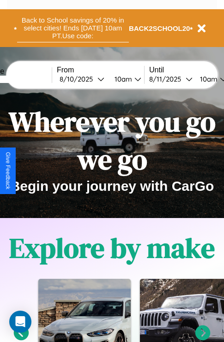
click at [72, 28] on button "Back to School savings of 20% in select cities! Ends [DATE] 10am PT. Use code:" at bounding box center [73, 28] width 112 height 29
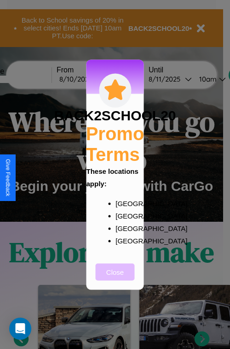
click at [115, 278] on button "Close" at bounding box center [115, 271] width 39 height 17
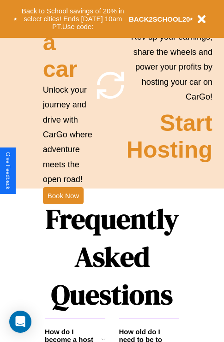
scroll to position [1117, 0]
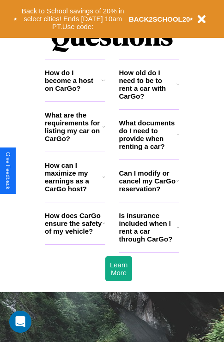
click at [148, 193] on h3 "Can I modify or cancel my CarGo reservation?" at bounding box center [147, 181] width 57 height 24
click at [177, 184] on icon at bounding box center [177, 180] width 3 height 7
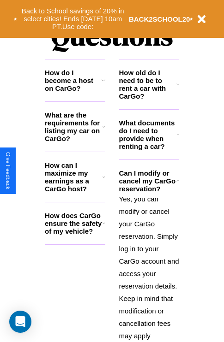
click at [103, 84] on icon at bounding box center [103, 80] width 4 height 7
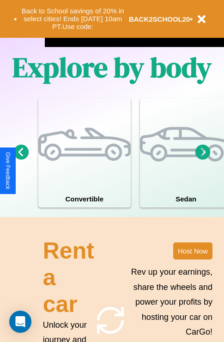
scroll to position [592, 0]
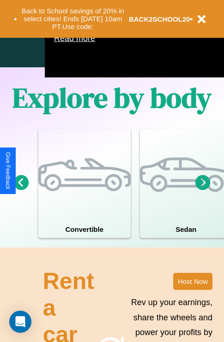
click at [202, 190] on icon at bounding box center [202, 182] width 15 height 15
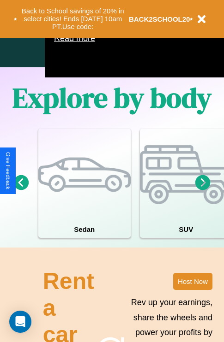
click at [202, 190] on icon at bounding box center [202, 182] width 15 height 15
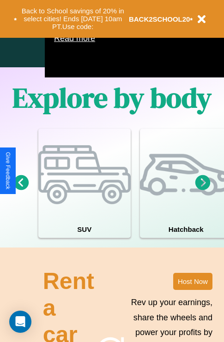
click at [202, 190] on icon at bounding box center [202, 182] width 15 height 15
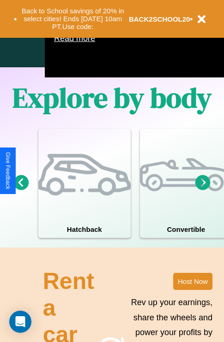
click at [202, 190] on icon at bounding box center [202, 182] width 15 height 15
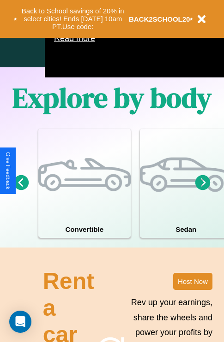
click at [21, 190] on icon at bounding box center [21, 182] width 15 height 15
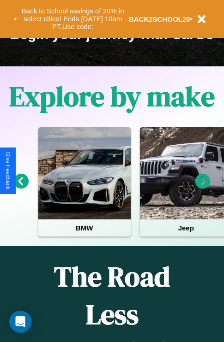
scroll to position [142, 0]
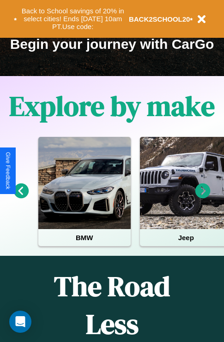
click at [202, 197] on icon at bounding box center [202, 190] width 15 height 15
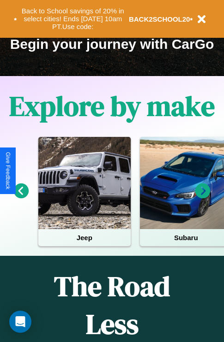
click at [202, 197] on icon at bounding box center [202, 190] width 15 height 15
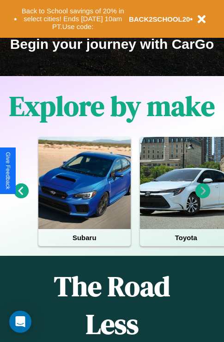
scroll to position [52, 110]
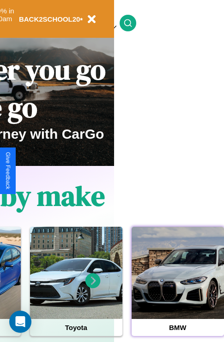
click at [177, 287] on div at bounding box center [177, 273] width 92 height 92
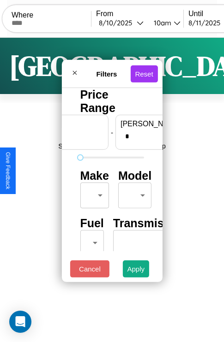
scroll to position [0, 57]
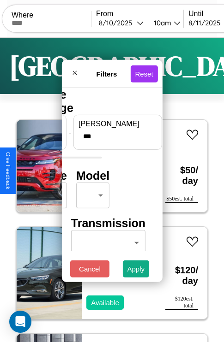
type input "***"
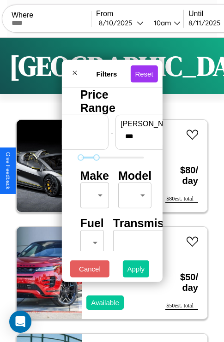
type input "*"
click at [136, 271] on button "Apply" at bounding box center [136, 268] width 27 height 17
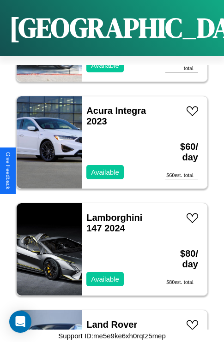
scroll to position [997, 0]
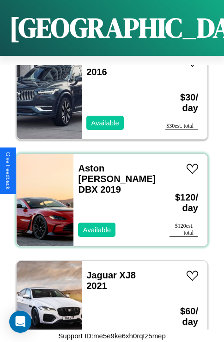
click at [108, 194] on div "Aston Martin DBX 2019 Available" at bounding box center [116, 200] width 87 height 92
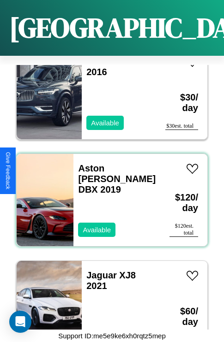
click at [108, 194] on div "Aston Martin DBX 2019 Available" at bounding box center [116, 200] width 87 height 92
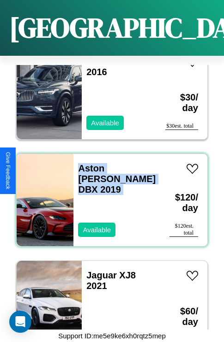
click at [108, 194] on div "Aston Martin DBX 2019 Available" at bounding box center [116, 200] width 87 height 92
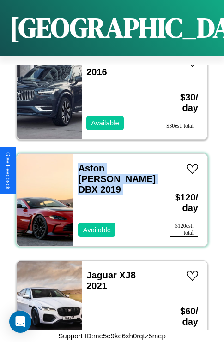
click at [108, 194] on div "Aston Martin DBX 2019 Available" at bounding box center [116, 200] width 87 height 92
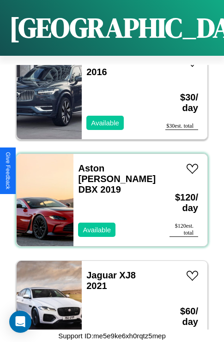
click at [108, 194] on div "Aston Martin DBX 2019 Available" at bounding box center [116, 200] width 87 height 92
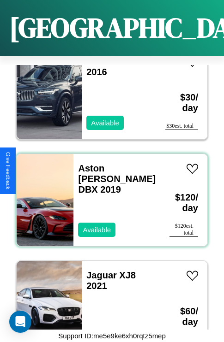
click at [108, 194] on div "Aston Martin DBX 2019 Available" at bounding box center [116, 200] width 87 height 92
click at [112, 163] on link "Aston Martin DBX 2019" at bounding box center [116, 178] width 77 height 31
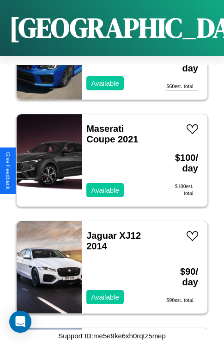
scroll to position [7733, 0]
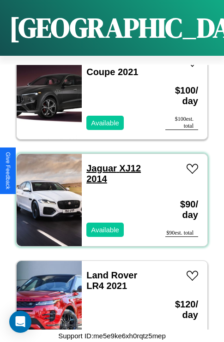
click at [99, 163] on link "Jaguar XJ12 2014" at bounding box center [113, 173] width 54 height 21
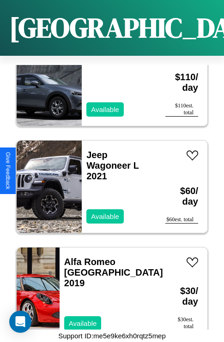
scroll to position [5594, 0]
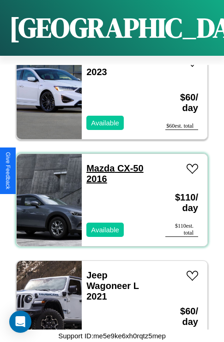
click at [97, 163] on link "Mazda CX-50 2016" at bounding box center [114, 173] width 57 height 21
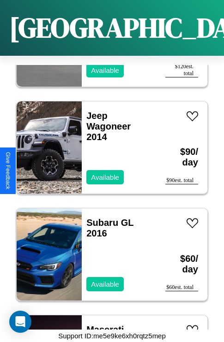
scroll to position [7519, 0]
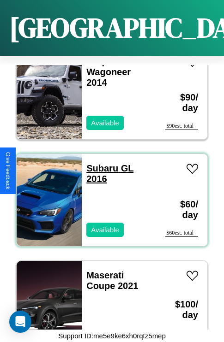
click at [99, 163] on link "Subaru GL 2016" at bounding box center [109, 173] width 47 height 21
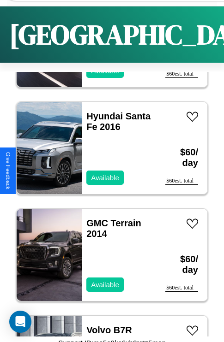
scroll to position [1391, 0]
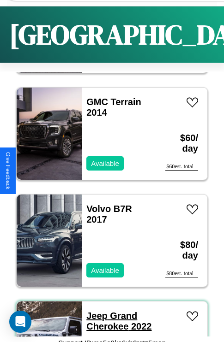
click at [94, 316] on link "Jeep Grand Cherokee 2022" at bounding box center [118, 321] width 65 height 21
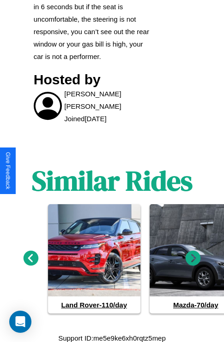
scroll to position [548, 0]
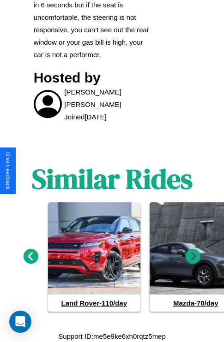
click at [193, 256] on icon at bounding box center [192, 256] width 15 height 15
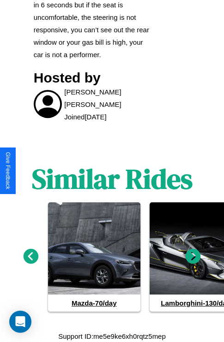
click at [193, 256] on icon at bounding box center [192, 256] width 15 height 15
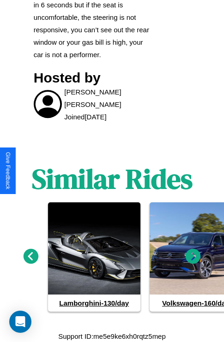
click at [193, 256] on icon at bounding box center [192, 256] width 15 height 15
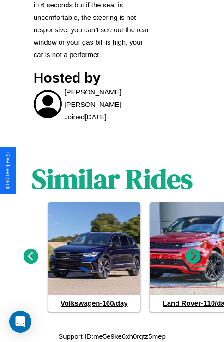
click at [30, 256] on icon at bounding box center [31, 256] width 15 height 15
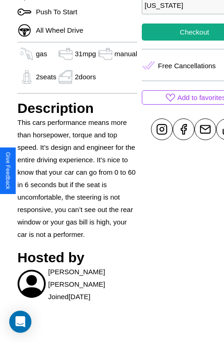
scroll to position [197, 31]
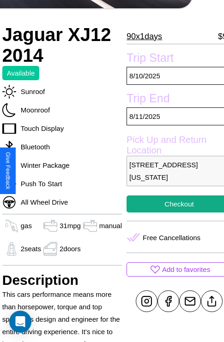
click at [171, 171] on p "9810 Union Street Los Angeles California 67807 United States" at bounding box center [178, 171] width 105 height 30
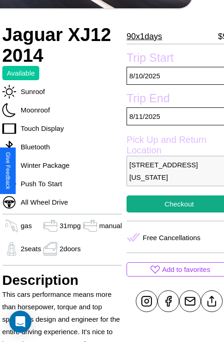
click at [171, 171] on p "9810 Union Street Los Angeles California 67807 United States" at bounding box center [178, 171] width 105 height 30
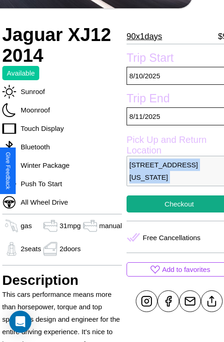
click at [171, 171] on p "9810 Union Street Los Angeles California 67807 United States" at bounding box center [178, 171] width 105 height 30
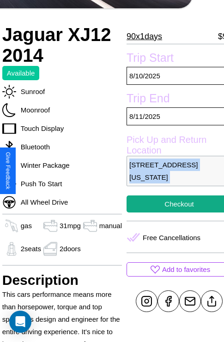
click at [171, 171] on p "9810 Union Street Los Angeles California 67807 United States" at bounding box center [178, 171] width 105 height 30
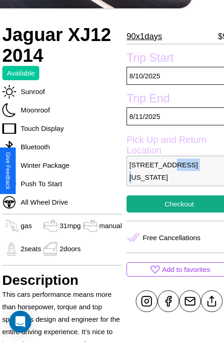
click at [171, 171] on p "9810 Union Street Los Angeles California 67807 United States" at bounding box center [178, 171] width 105 height 30
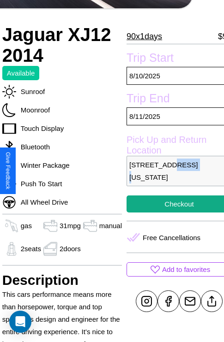
click at [171, 171] on p "9810 Union Street Los Angeles California 67807 United States" at bounding box center [178, 171] width 105 height 30
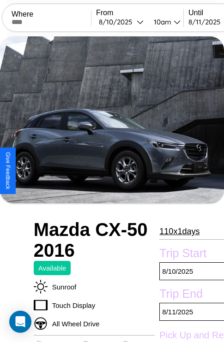
scroll to position [61, 0]
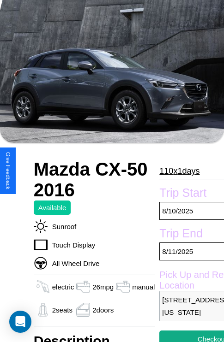
click at [178, 171] on p "110 x 1 days" at bounding box center [179, 171] width 40 height 15
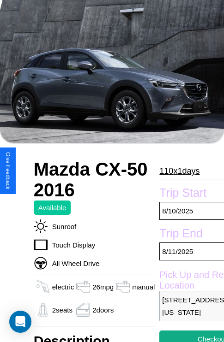
click at [178, 171] on p "110 x 1 days" at bounding box center [179, 171] width 40 height 15
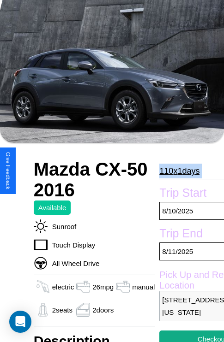
click at [178, 171] on p "110 x 1 days" at bounding box center [179, 171] width 40 height 15
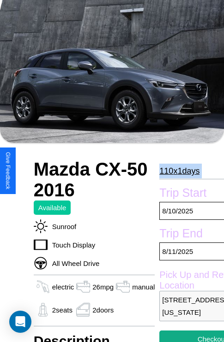
click at [178, 171] on p "110 x 1 days" at bounding box center [179, 171] width 40 height 15
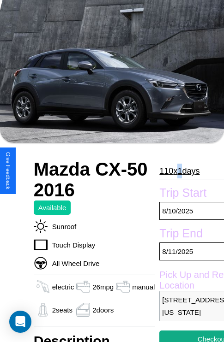
click at [178, 171] on p "110 x 1 days" at bounding box center [179, 171] width 40 height 15
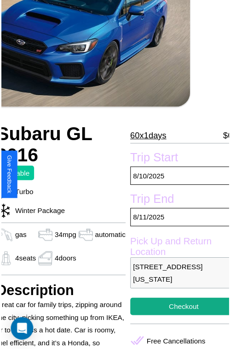
scroll to position [94, 39]
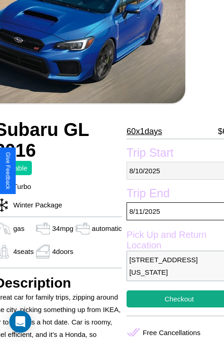
click at [171, 171] on p "[DATE]" at bounding box center [178, 171] width 105 height 18
select select "*"
select select "****"
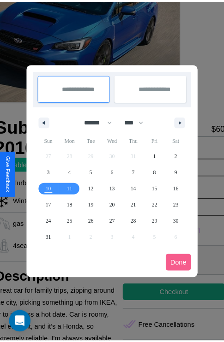
scroll to position [0, 39]
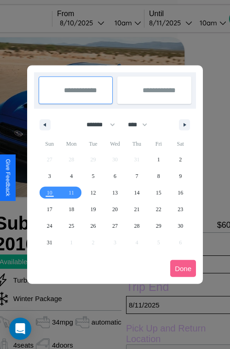
click at [95, 23] on div at bounding box center [115, 174] width 230 height 349
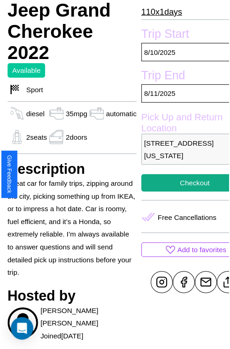
scroll to position [239, 41]
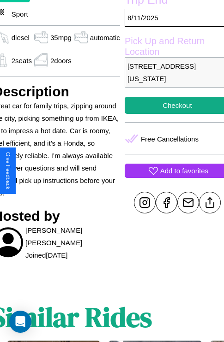
click at [171, 171] on p "Add to favorites" at bounding box center [184, 171] width 48 height 12
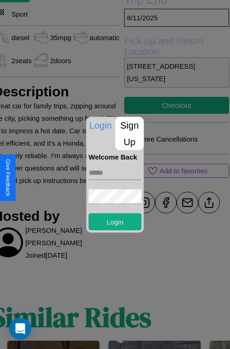
click at [129, 133] on p "Sign Up" at bounding box center [130, 133] width 29 height 33
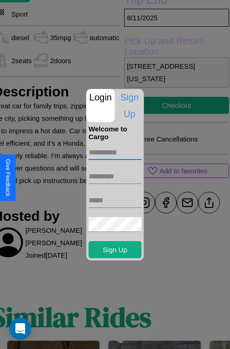
click at [115, 152] on input "text" at bounding box center [115, 152] width 53 height 15
type input "******"
click at [115, 176] on input "text" at bounding box center [115, 176] width 53 height 15
type input "******"
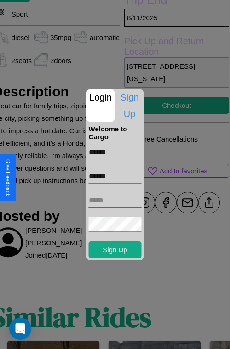
click at [115, 200] on input "text" at bounding box center [115, 200] width 53 height 15
type input "**********"
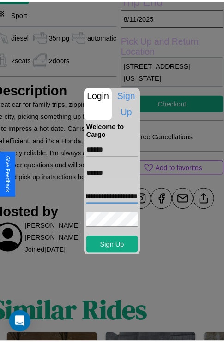
scroll to position [0, 0]
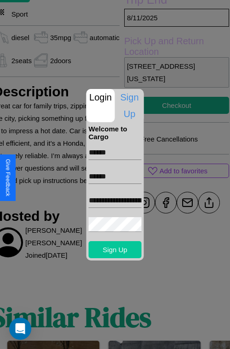
click at [115, 249] on button "Sign Up" at bounding box center [115, 249] width 53 height 17
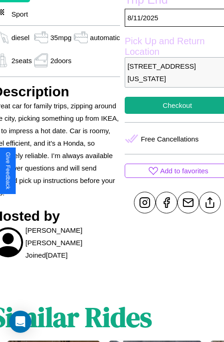
scroll to position [239, 41]
